Goal: Transaction & Acquisition: Purchase product/service

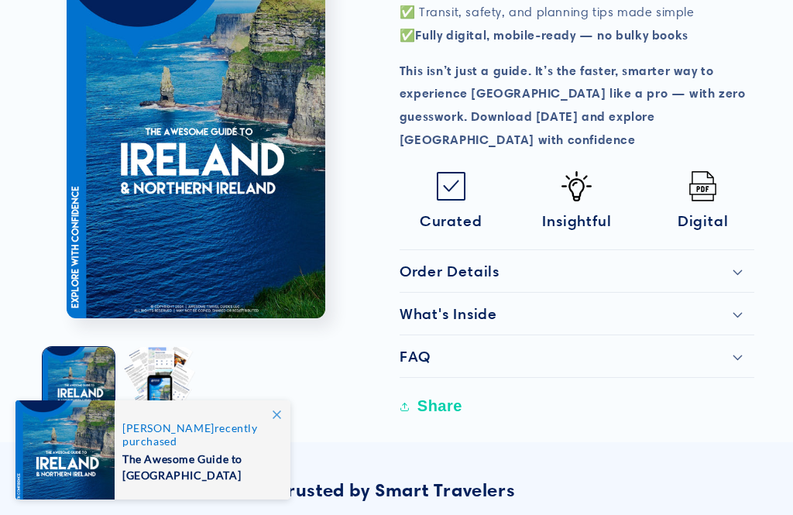
scroll to position [903, 0]
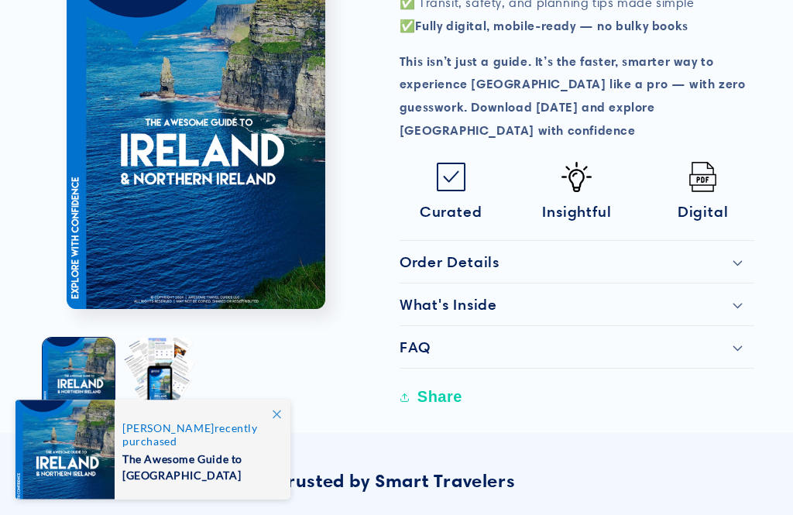
click at [743, 261] on icon at bounding box center [738, 264] width 10 height 6
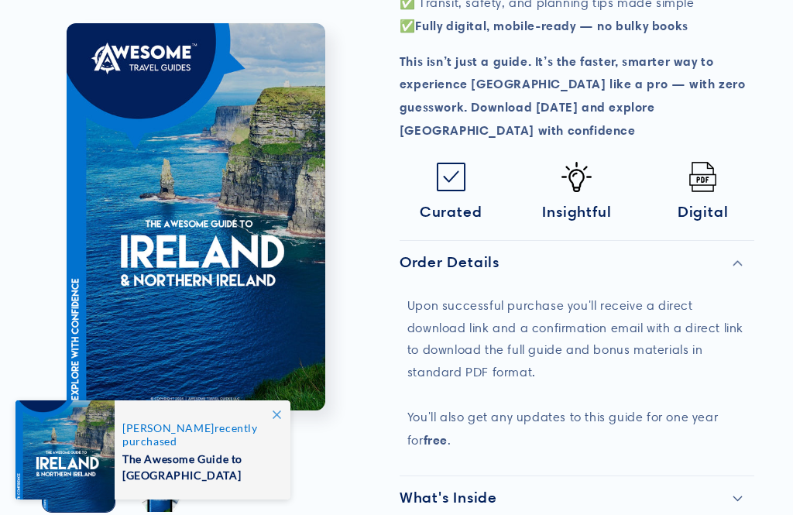
click at [740, 496] on icon at bounding box center [738, 499] width 10 height 6
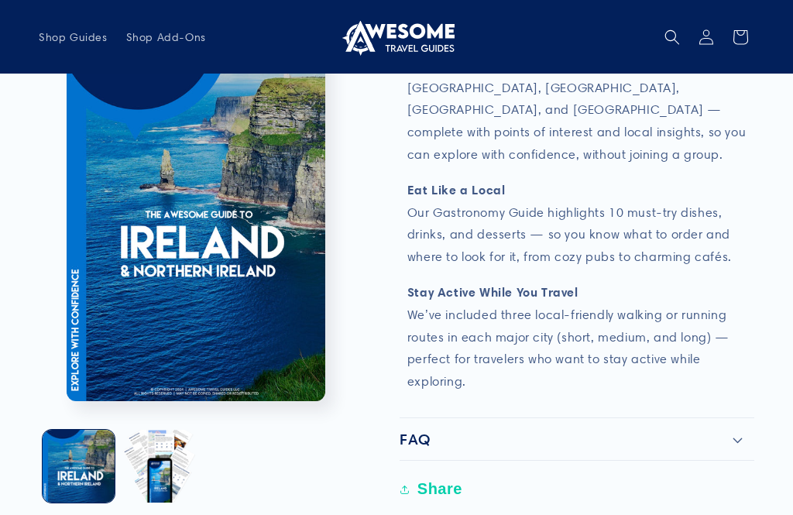
scroll to position [1920, 0]
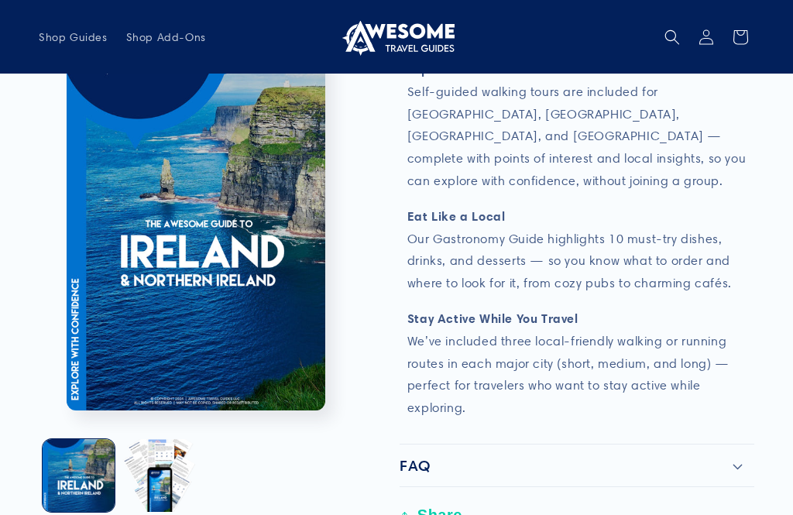
click at [743, 464] on icon at bounding box center [738, 467] width 10 height 6
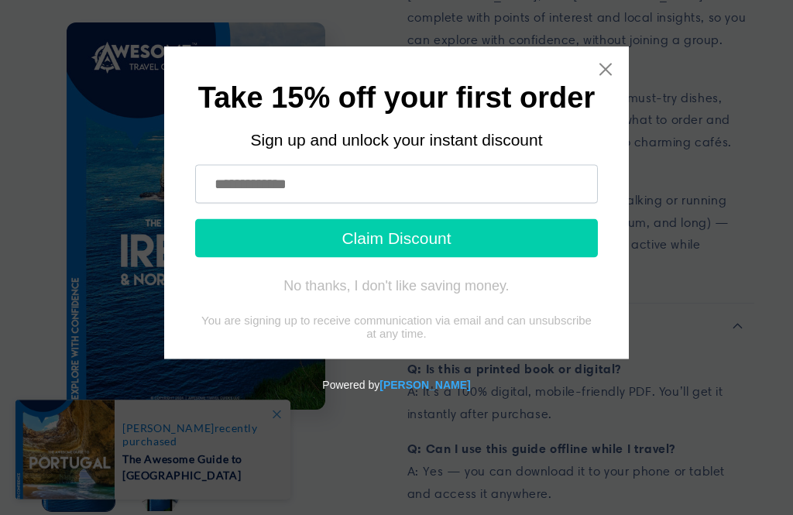
scroll to position [2061, 0]
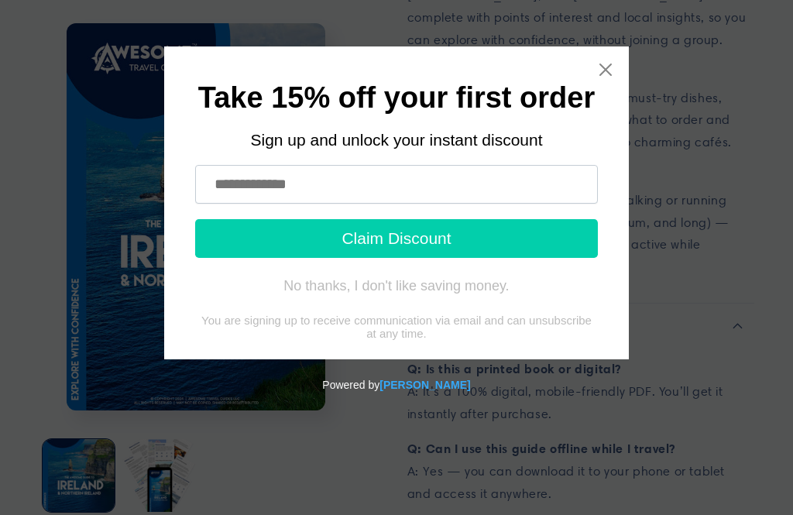
click at [610, 71] on icon "Close widget" at bounding box center [605, 69] width 15 height 15
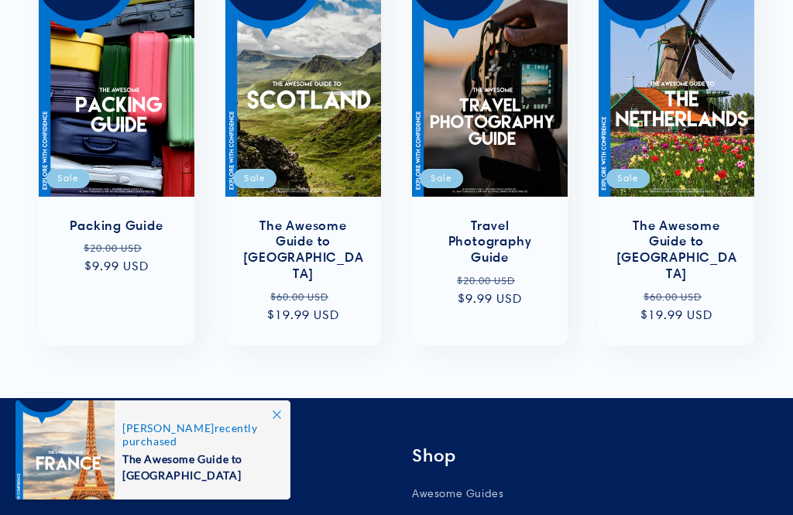
scroll to position [3678, 0]
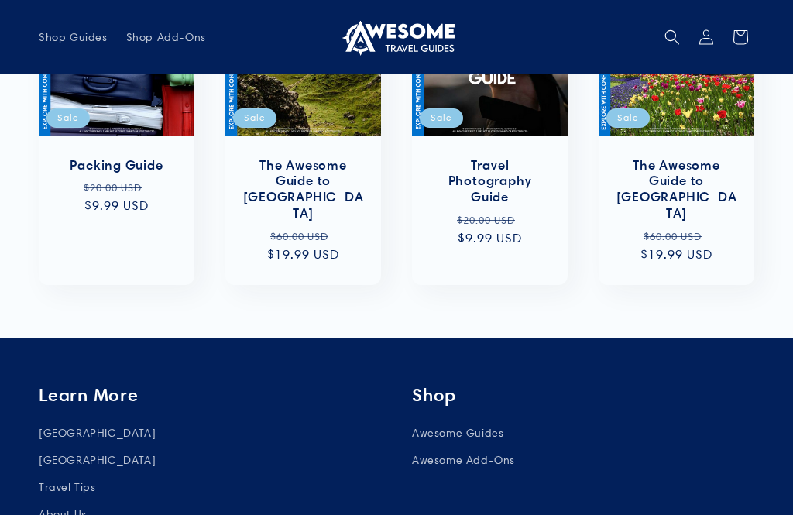
click at [50, 501] on link "About Us" at bounding box center [63, 514] width 48 height 27
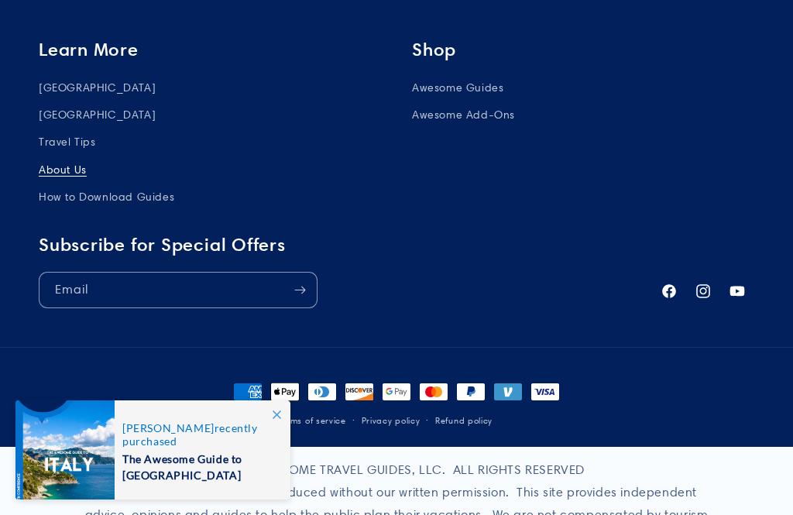
scroll to position [776, 0]
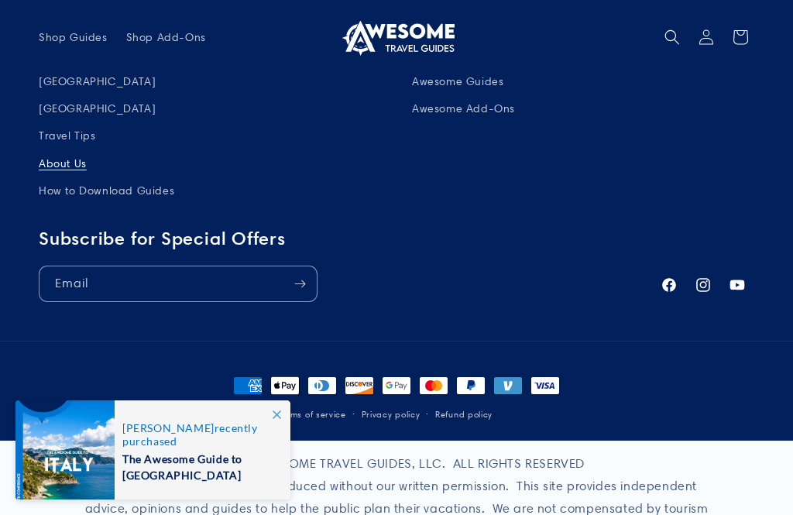
click at [277, 419] on icon at bounding box center [277, 415] width 9 height 9
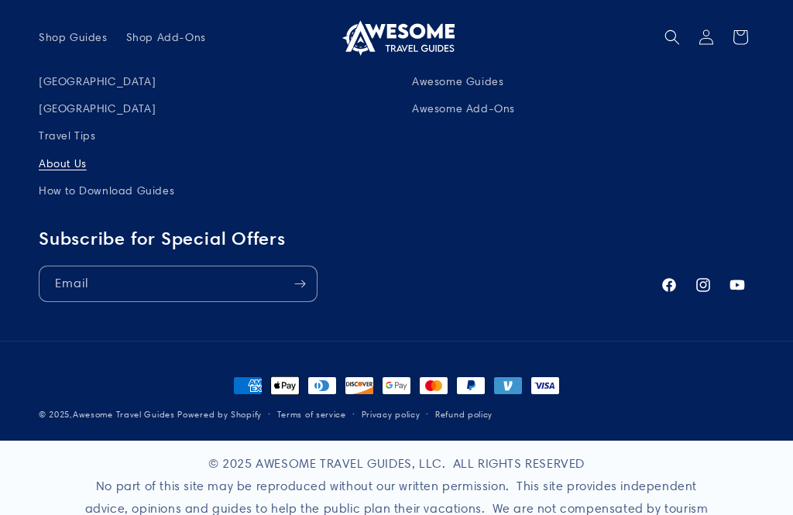
click at [297, 279] on button "Subscribe" at bounding box center [300, 284] width 34 height 36
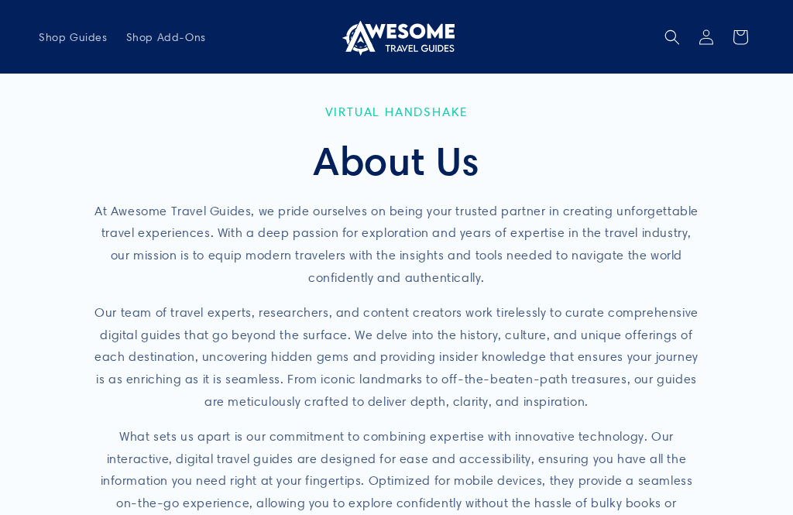
scroll to position [792, 0]
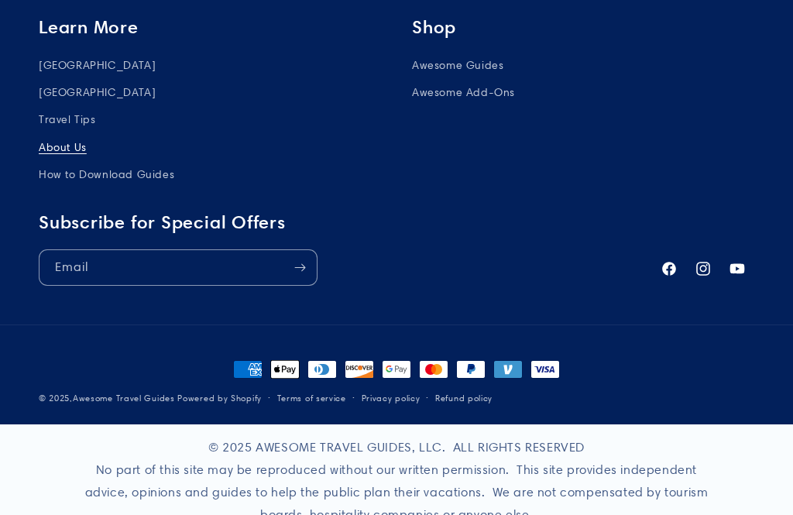
click at [48, 79] on link "[GEOGRAPHIC_DATA]" at bounding box center [97, 92] width 117 height 27
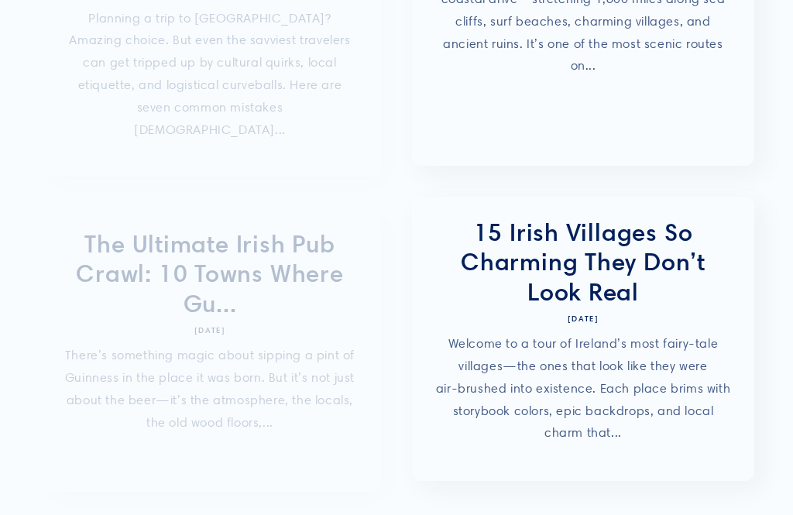
scroll to position [689, 0]
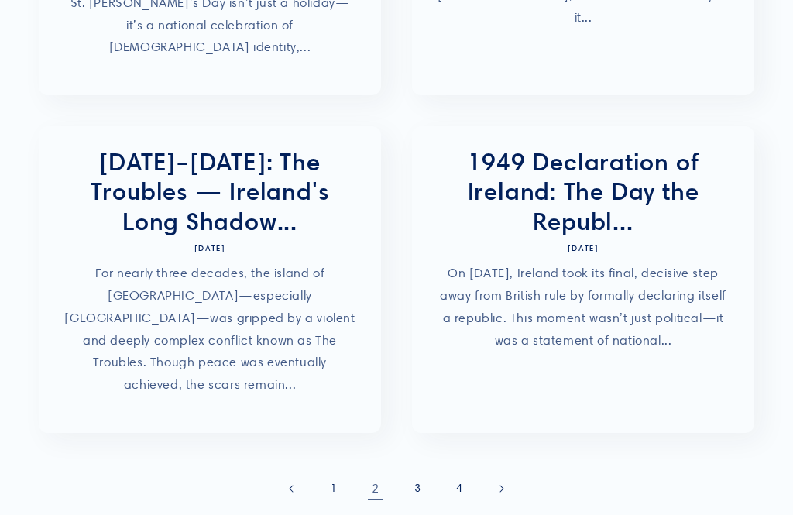
scroll to position [707, 0]
click at [498, 472] on link "Next page" at bounding box center [501, 489] width 34 height 34
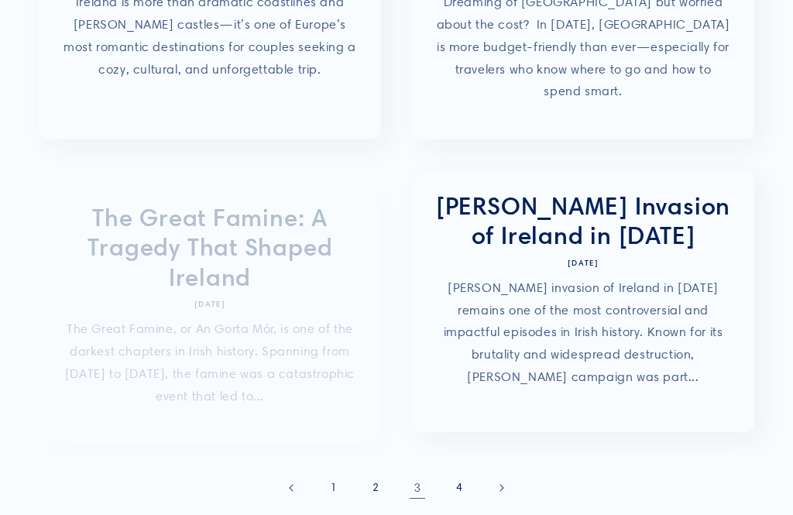
scroll to position [874, 0]
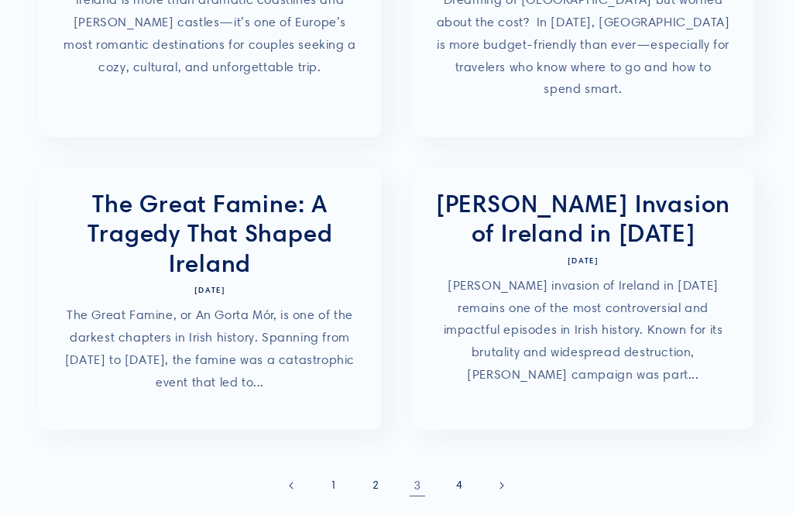
click at [502, 482] on icon "Next page" at bounding box center [502, 486] width 5 height 8
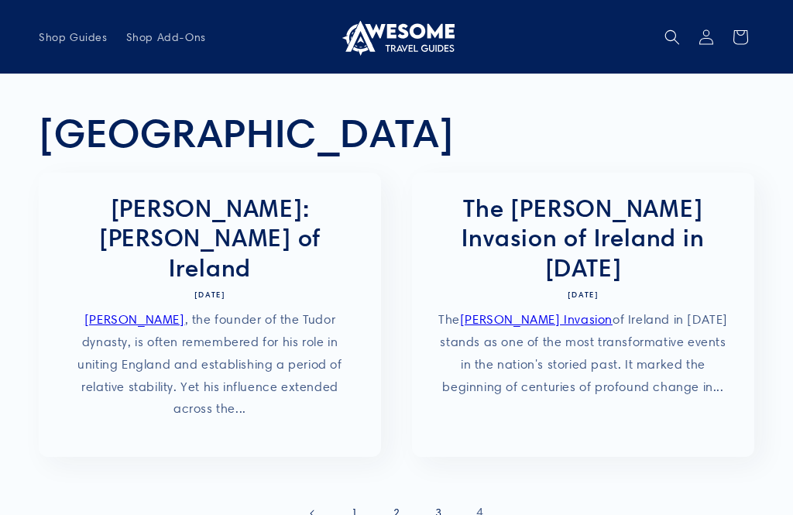
click at [164, 43] on span "Shop Add-Ons" at bounding box center [166, 37] width 80 height 14
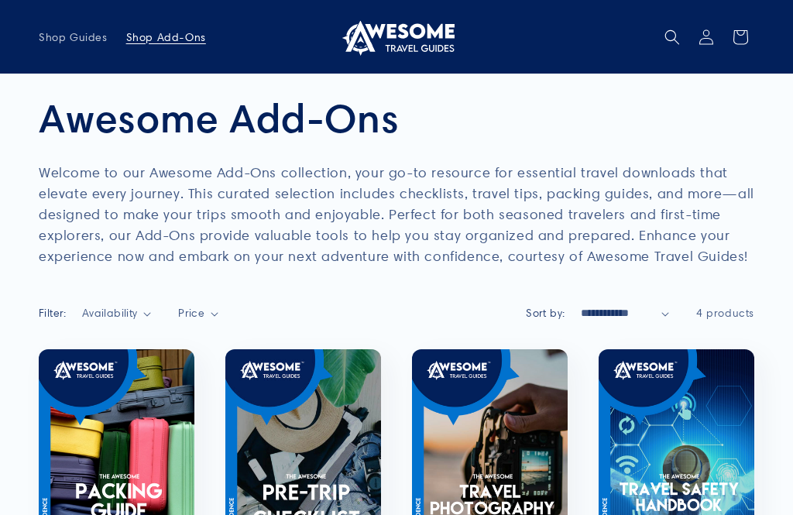
click at [60, 35] on span "Shop Guides" at bounding box center [73, 37] width 69 height 14
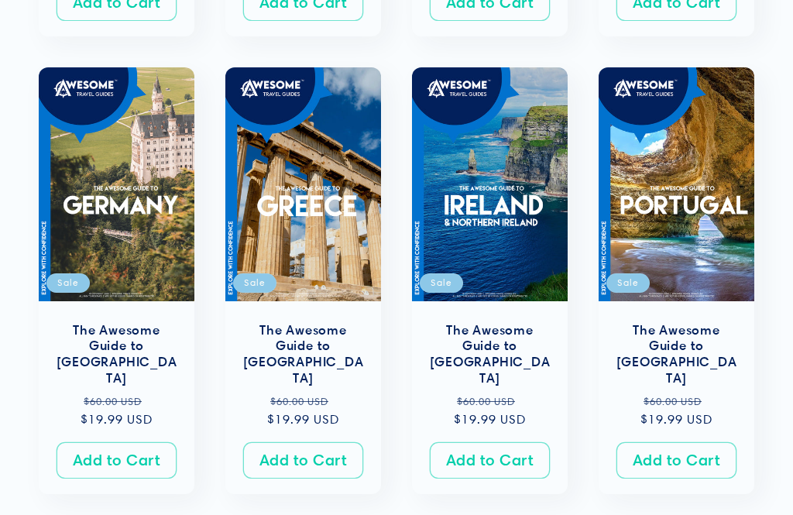
scroll to position [740, 0]
click at [498, 322] on link "The Awesome Guide to [GEOGRAPHIC_DATA]" at bounding box center [490, 354] width 125 height 64
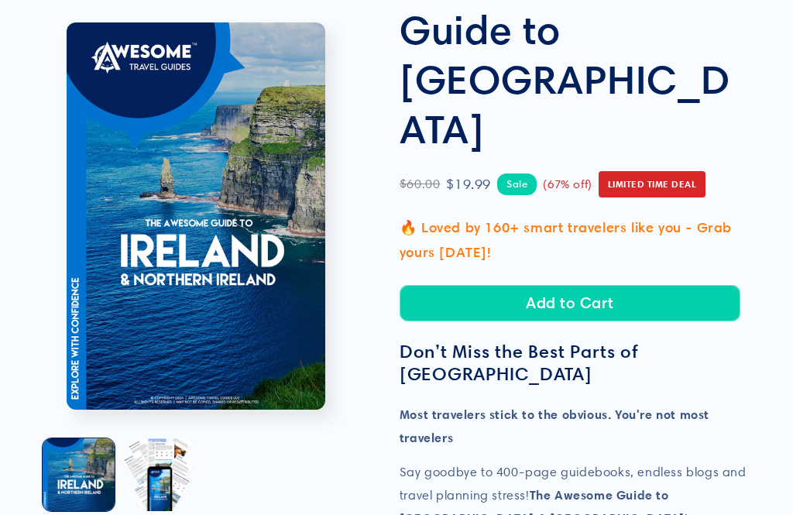
scroll to position [212, 0]
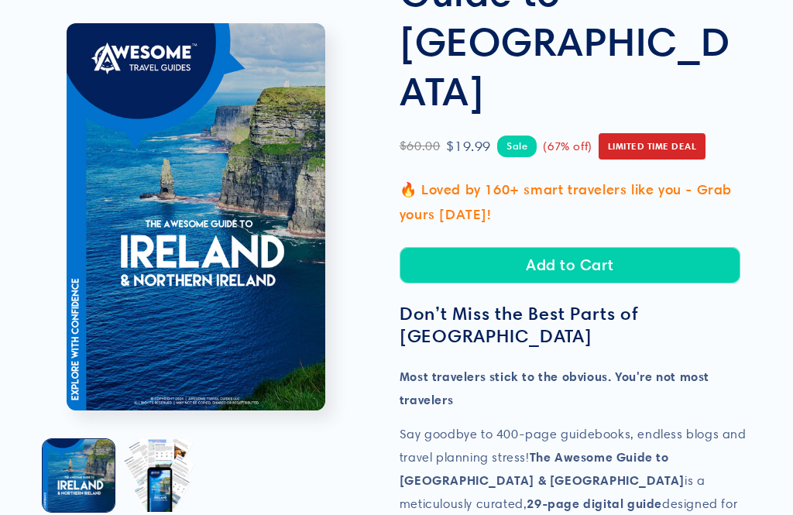
click at [165, 511] on button "Load image 2 in gallery view" at bounding box center [158, 475] width 72 height 72
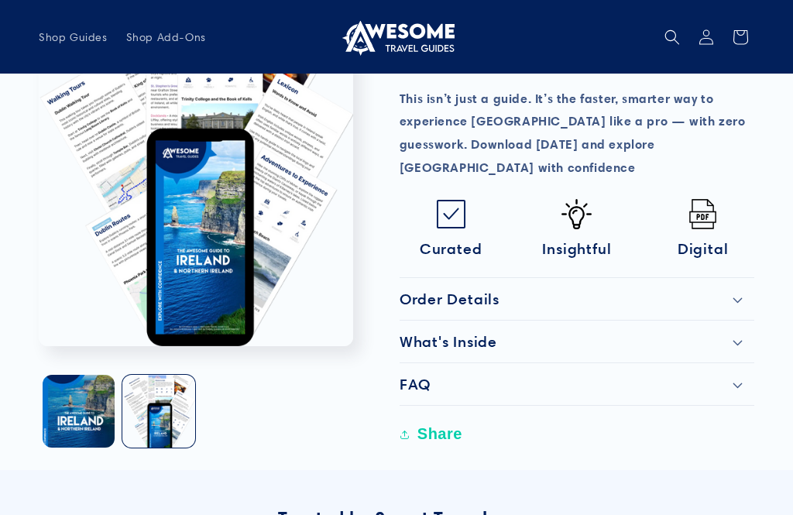
scroll to position [863, 0]
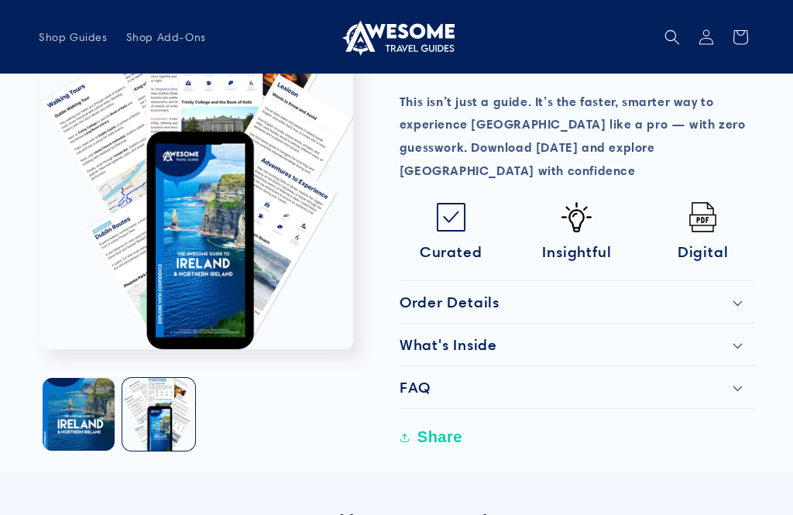
click at [749, 293] on div "Order Details" at bounding box center [577, 302] width 355 height 19
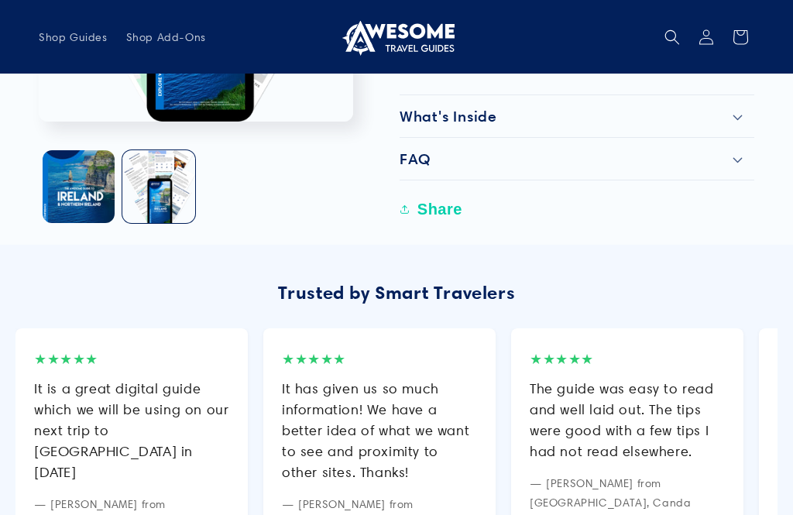
scroll to position [1282, 0]
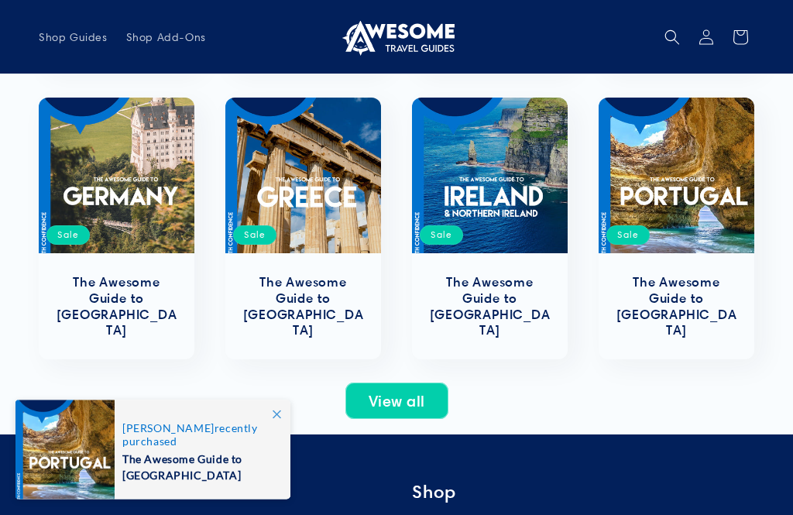
scroll to position [523, 0]
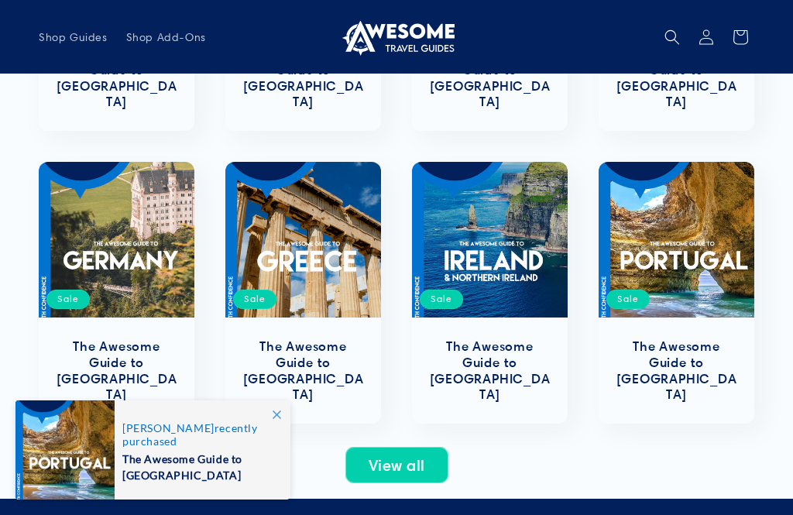
click at [510, 339] on link "The Awesome Guide to [GEOGRAPHIC_DATA]" at bounding box center [490, 371] width 125 height 64
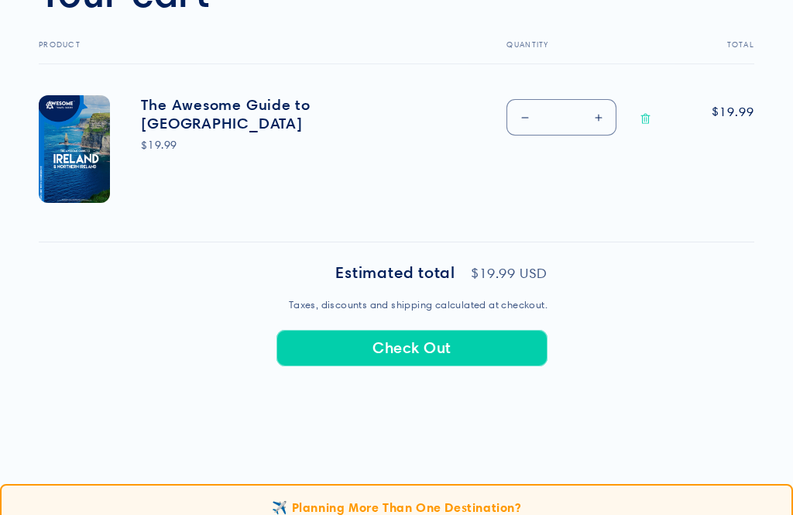
scroll to position [548, 0]
